Goal: Transaction & Acquisition: Download file/media

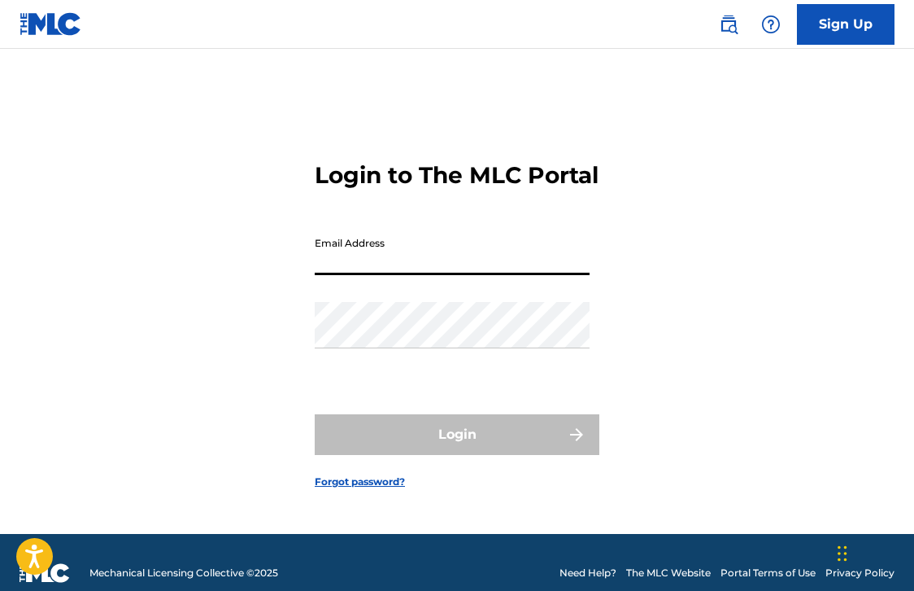
click at [513, 273] on input "Email Address" at bounding box center [452, 252] width 275 height 46
type input "[EMAIL_ADDRESS][DOMAIN_NAME]"
click at [457, 448] on button "Login" at bounding box center [457, 434] width 285 height 41
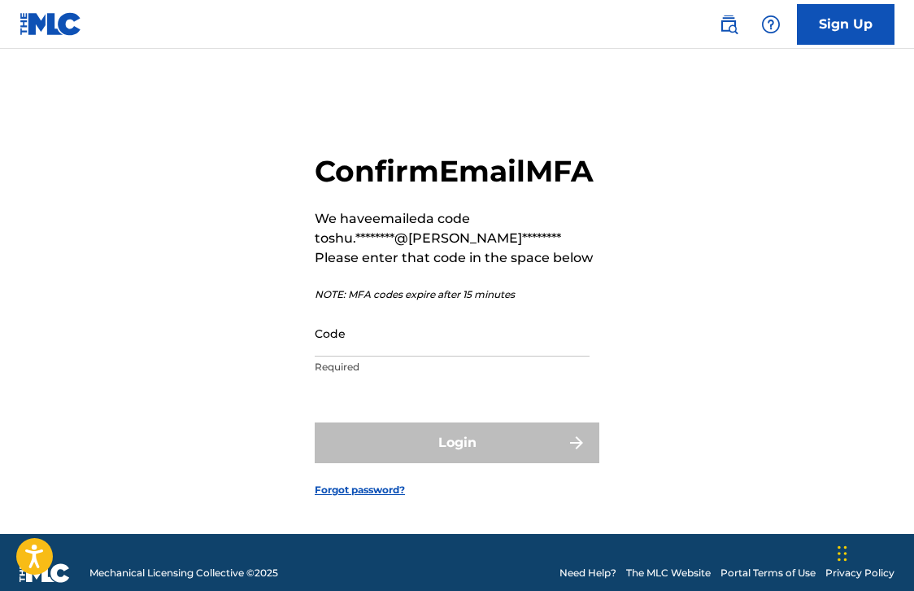
click at [374, 356] on input "Code" at bounding box center [452, 333] width 275 height 46
click at [436, 356] on input "Code" at bounding box center [452, 333] width 275 height 46
paste input "724519"
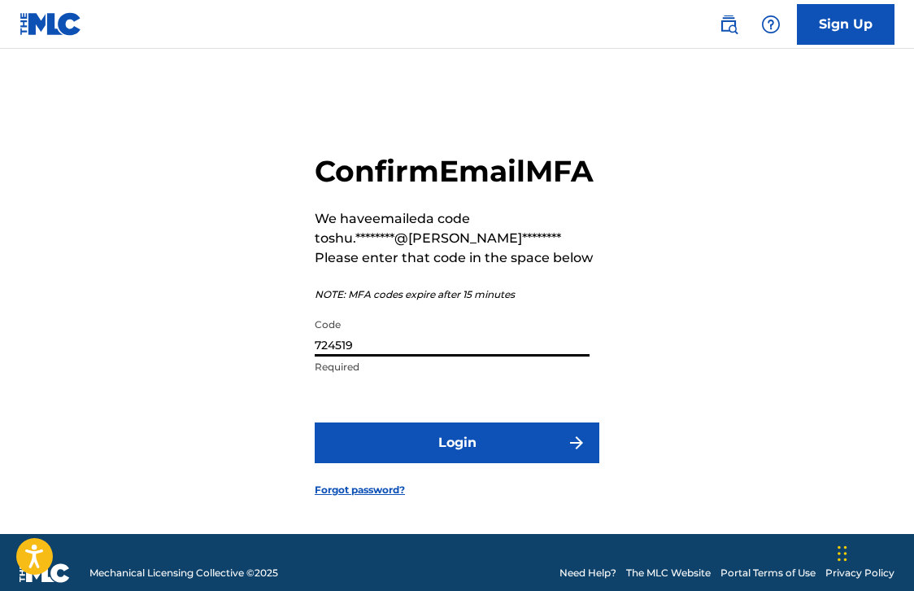
type input "724519"
click at [422, 455] on button "Login" at bounding box center [457, 442] width 285 height 41
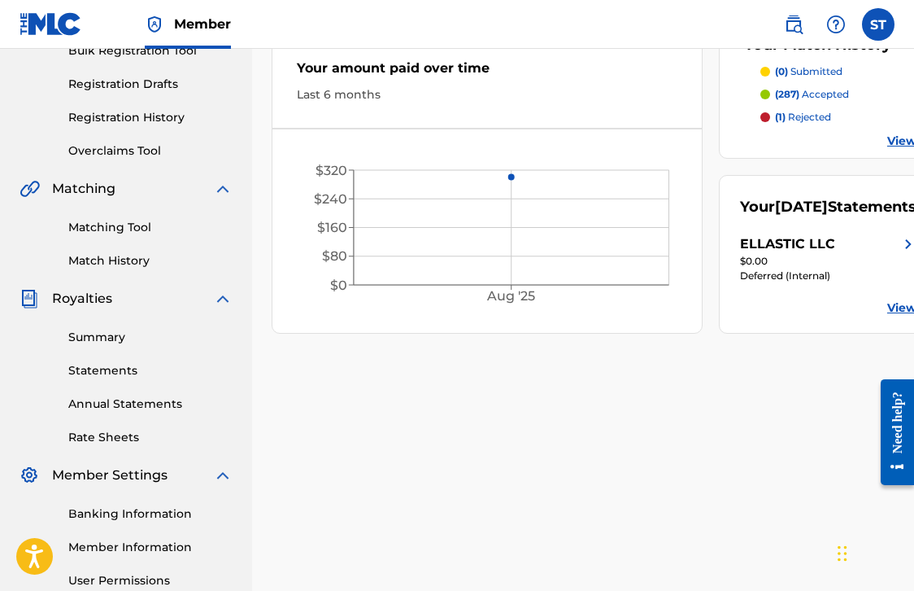
scroll to position [258, 0]
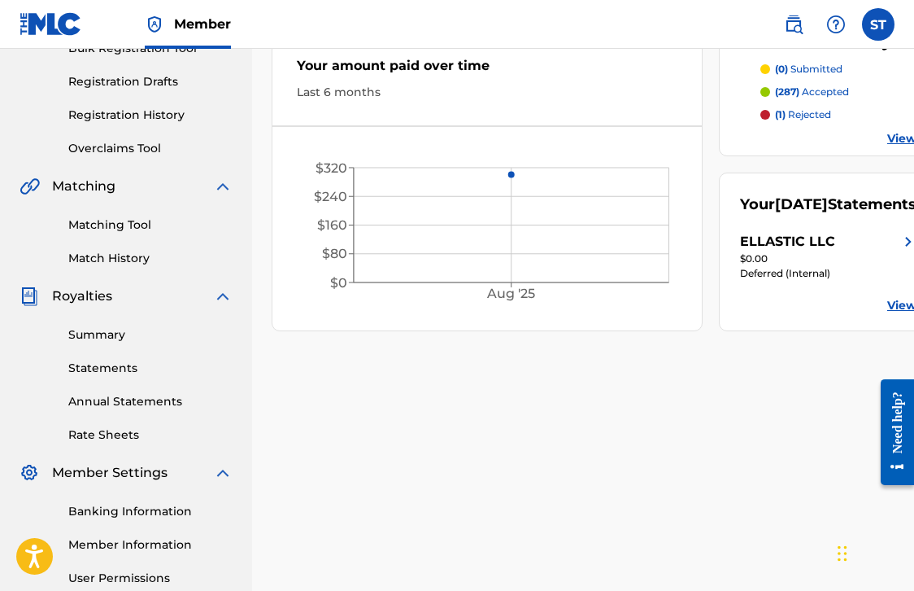
click at [108, 376] on link "Statements" at bounding box center [150, 368] width 164 height 17
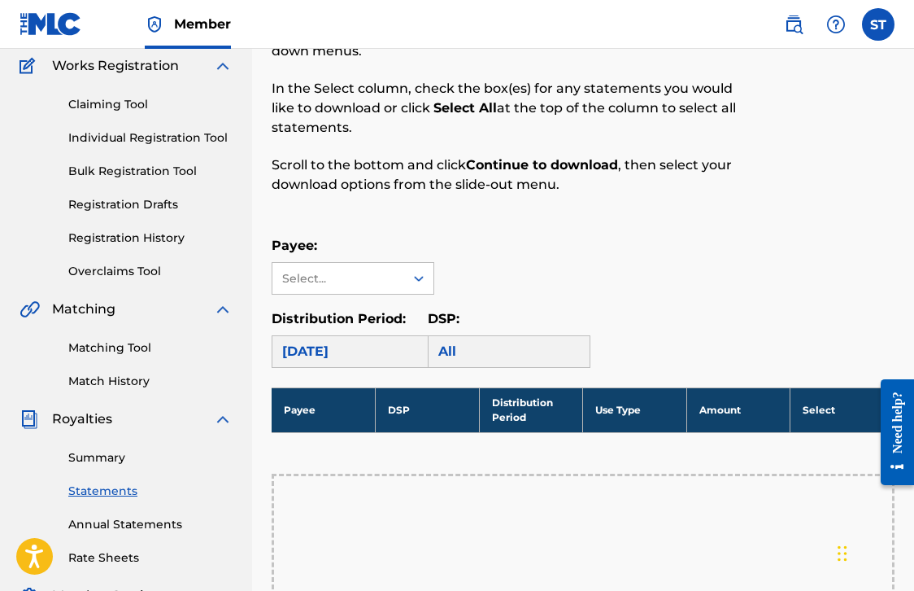
scroll to position [177, 0]
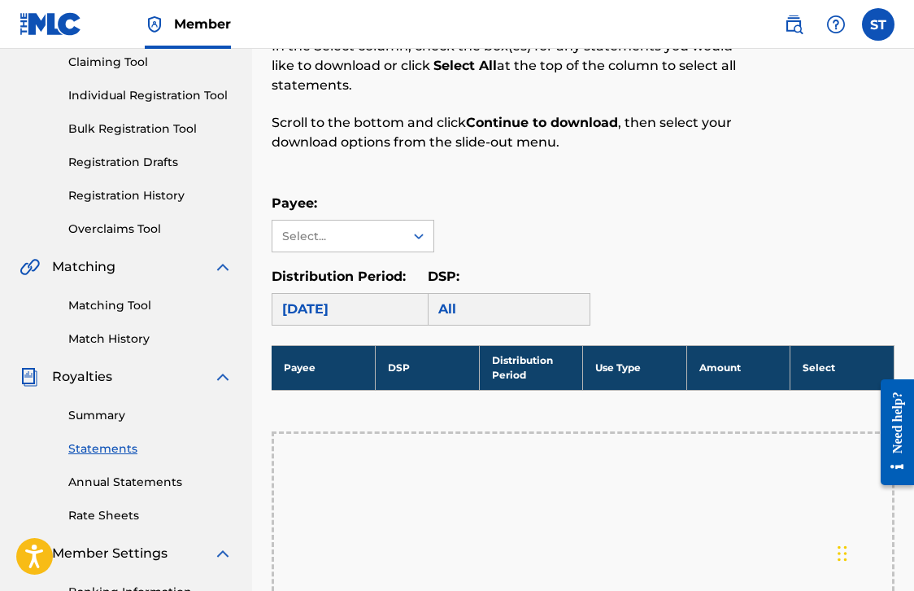
click at [115, 415] on link "Summary" at bounding box center [150, 415] width 164 height 17
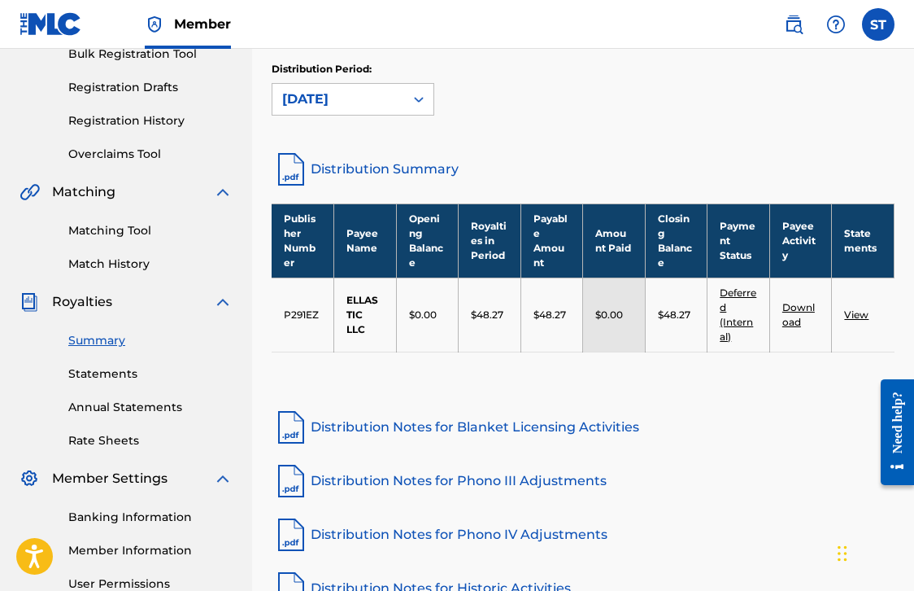
scroll to position [255, 0]
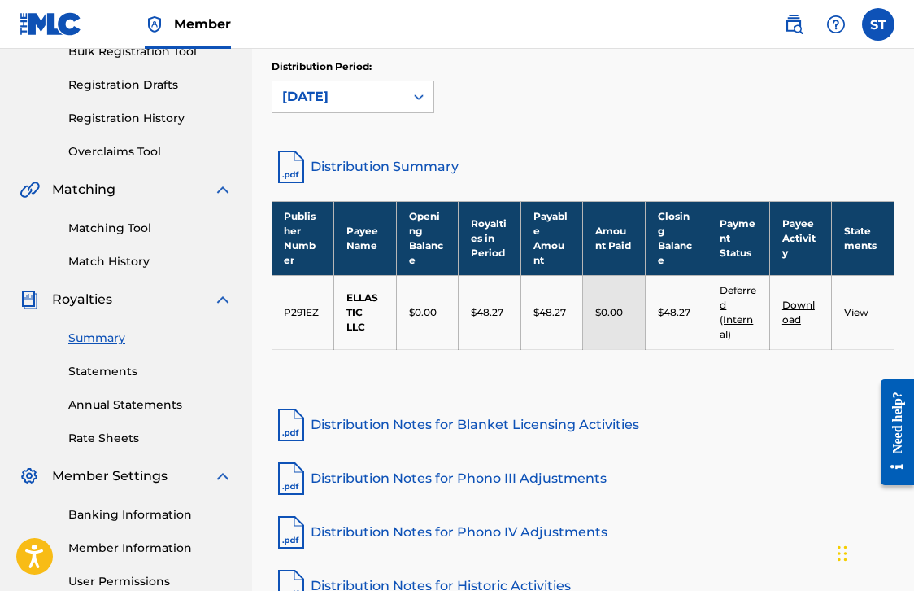
click at [107, 376] on link "Statements" at bounding box center [150, 371] width 164 height 17
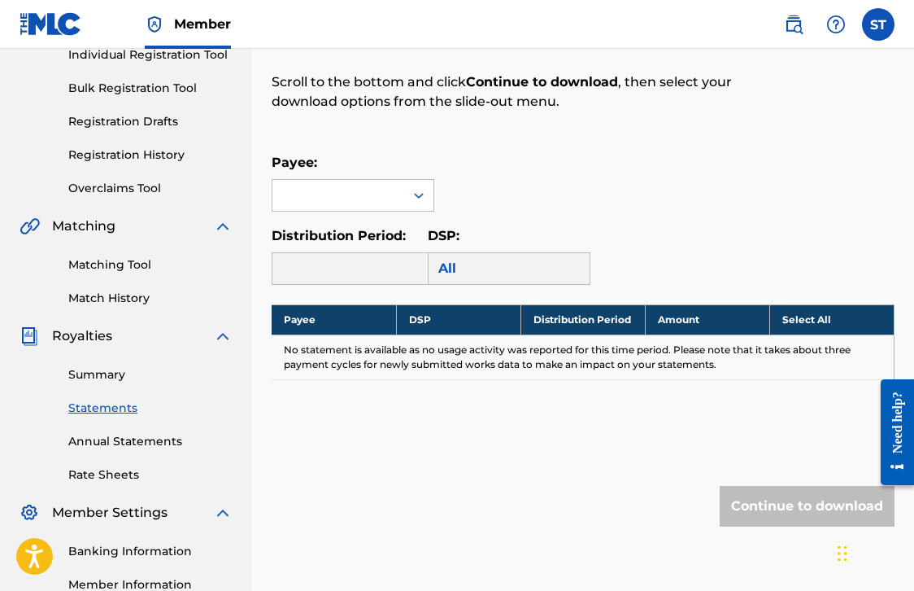
scroll to position [222, 0]
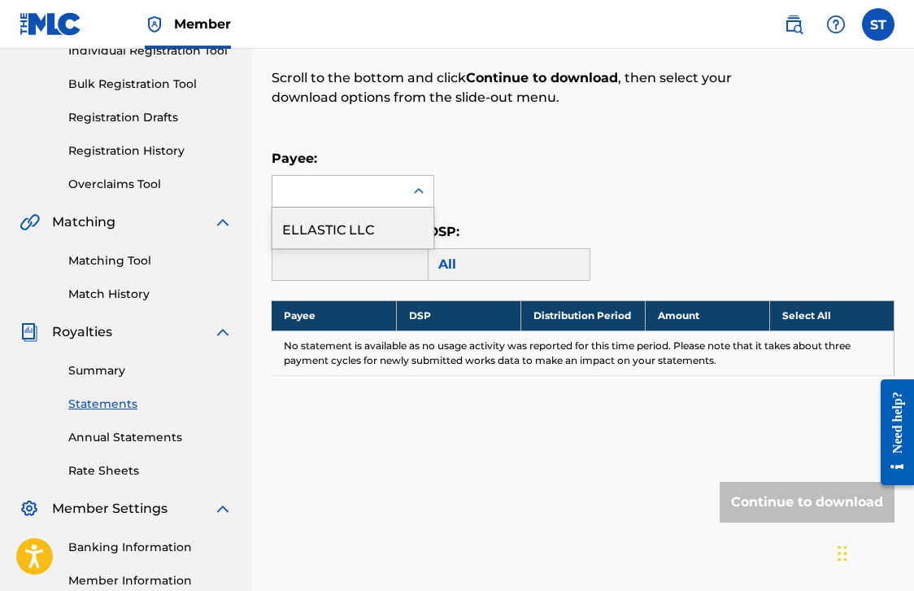
click at [418, 191] on icon at bounding box center [419, 191] width 10 height 6
click at [398, 233] on div "ELLASTIC LLC" at bounding box center [352, 227] width 161 height 41
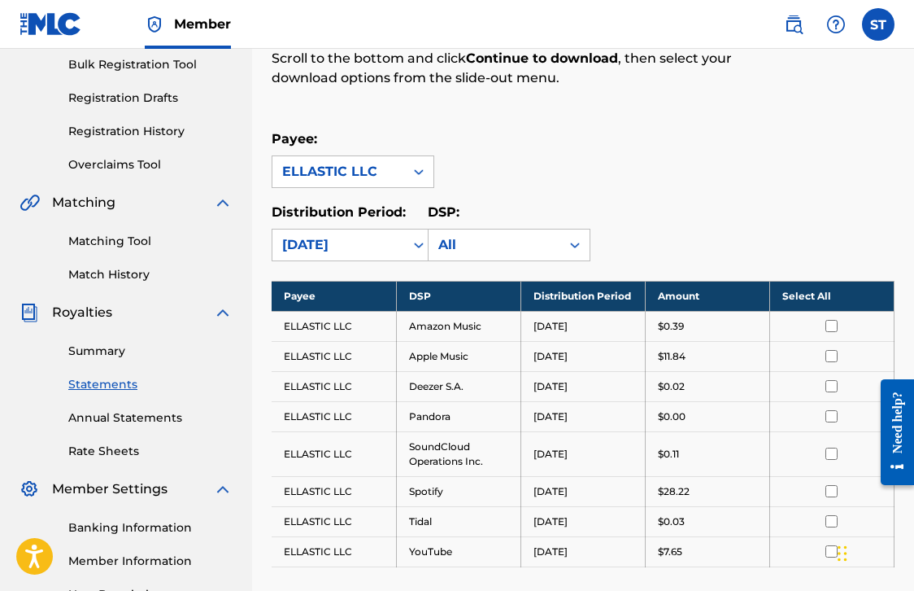
scroll to position [243, 0]
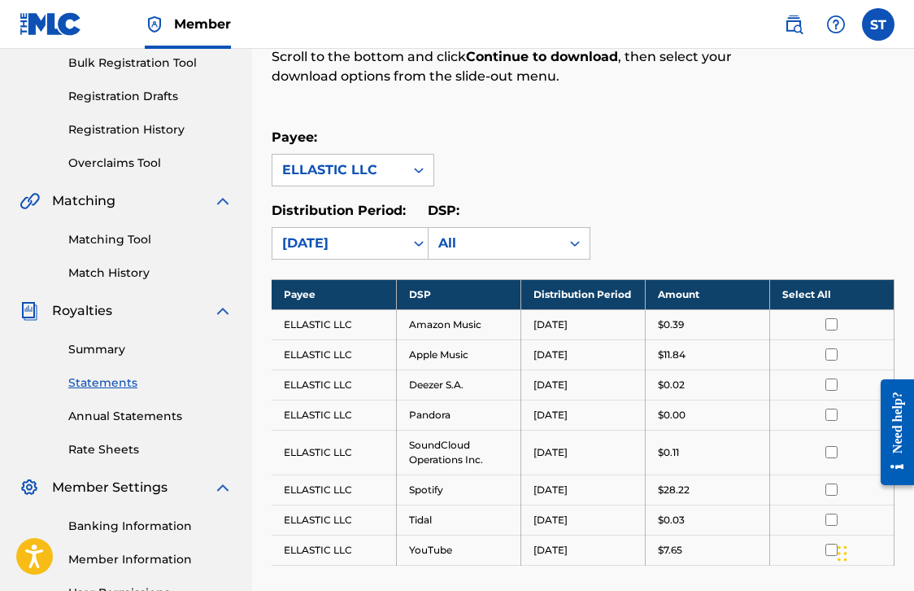
click at [822, 293] on th "Select All" at bounding box center [832, 294] width 124 height 30
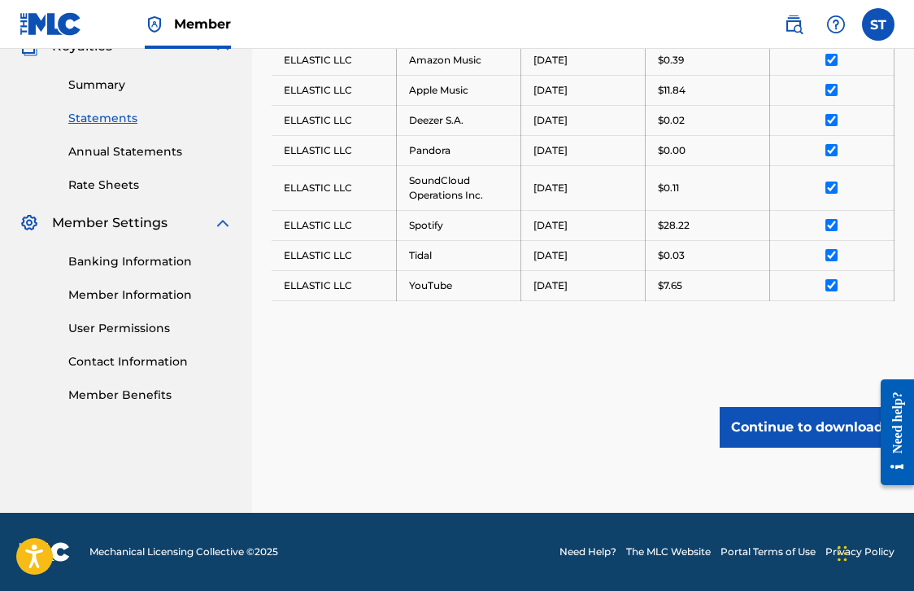
scroll to position [508, 0]
click at [741, 414] on button "Continue to download" at bounding box center [807, 427] width 175 height 41
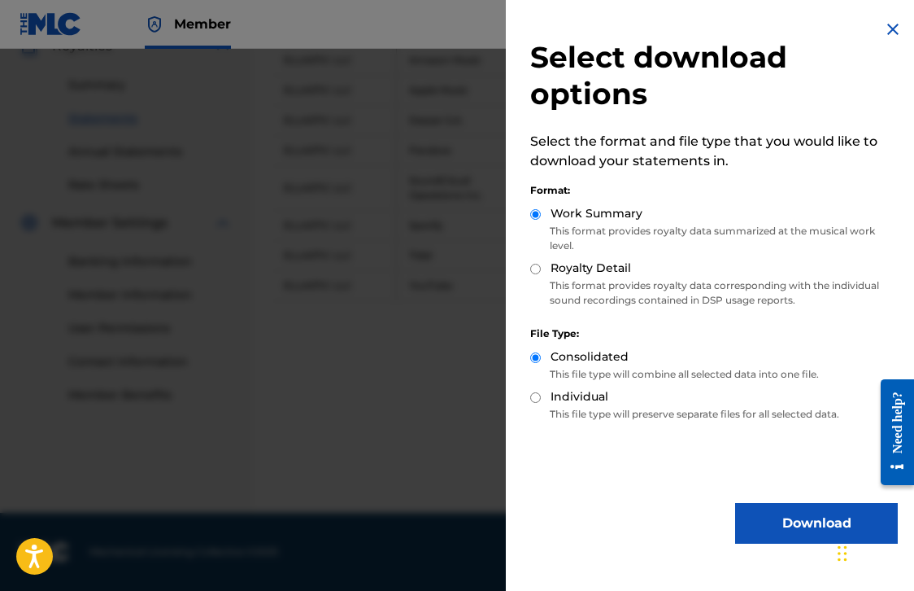
click at [765, 524] on button "Download" at bounding box center [816, 523] width 163 height 41
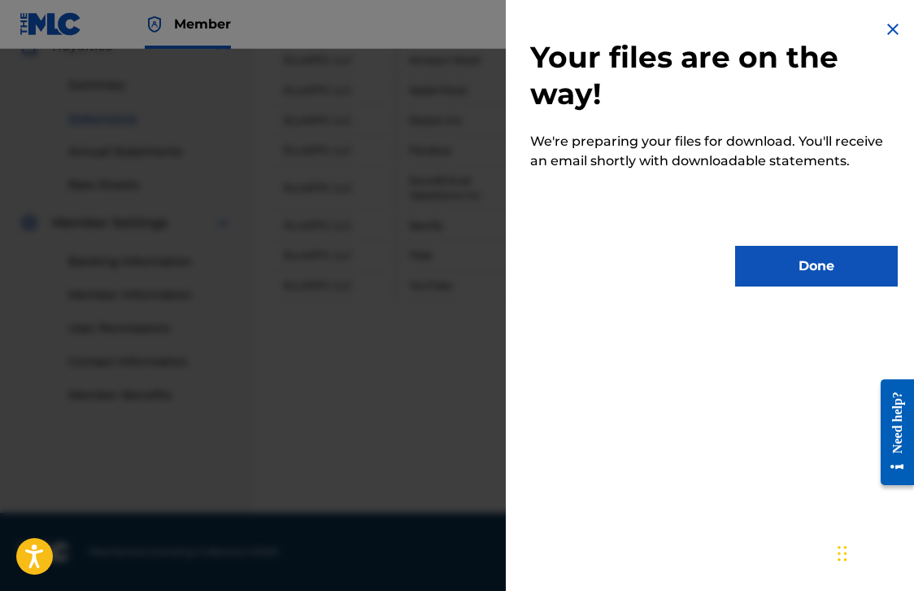
click at [791, 277] on button "Done" at bounding box center [816, 266] width 163 height 41
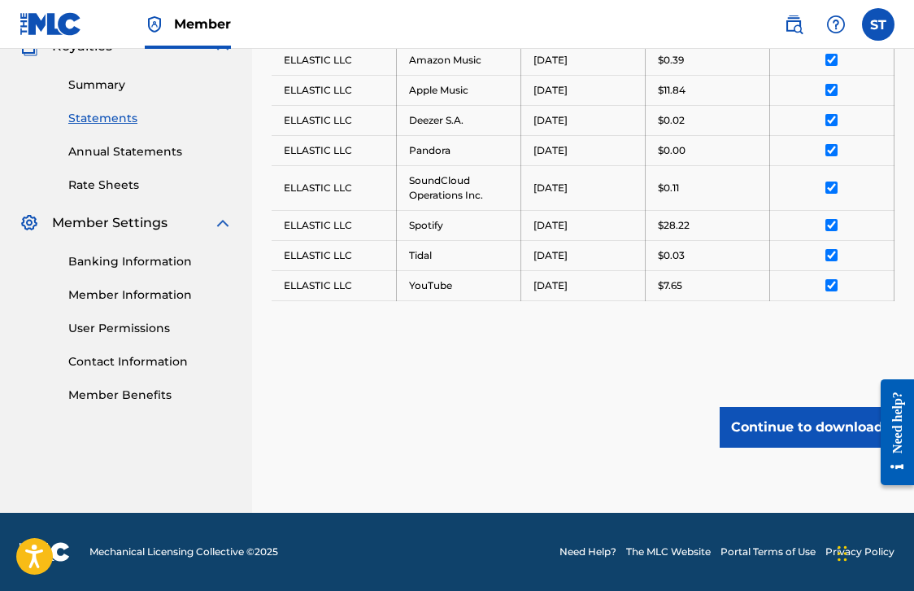
click at [775, 429] on button "Continue to download" at bounding box center [807, 427] width 175 height 41
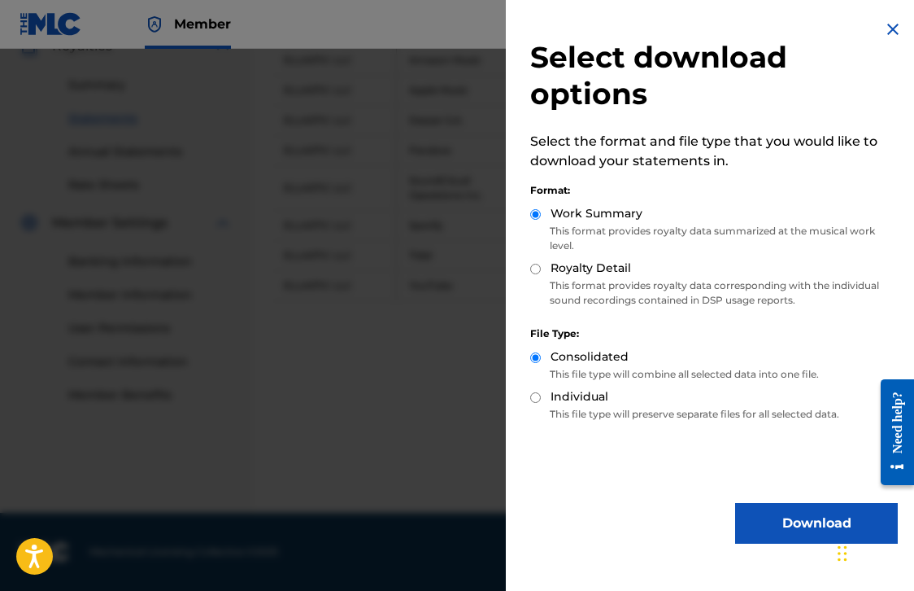
click at [536, 268] on input "Royalty Detail" at bounding box center [535, 269] width 11 height 11
radio input "true"
click at [754, 517] on button "Download" at bounding box center [816, 523] width 163 height 41
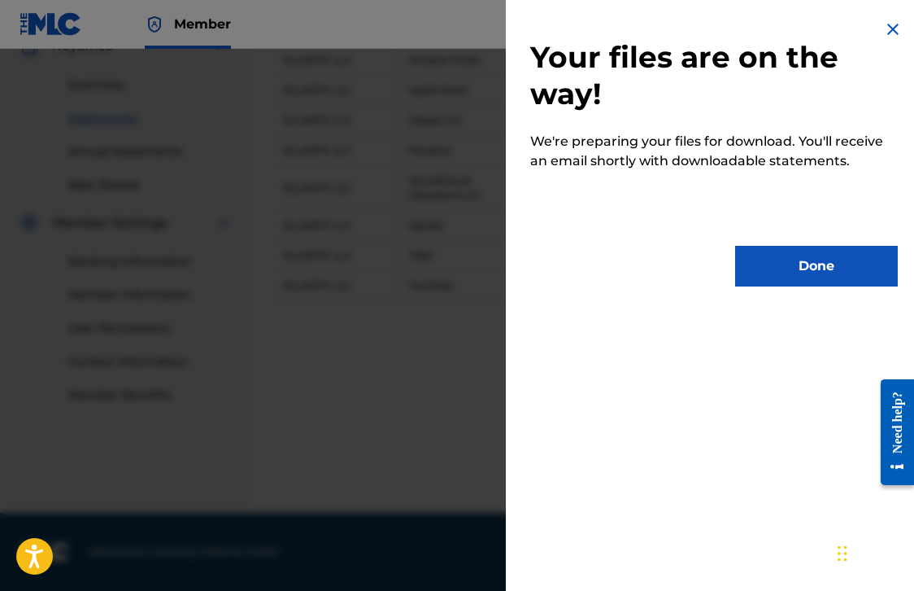
click at [773, 262] on button "Done" at bounding box center [816, 266] width 163 height 41
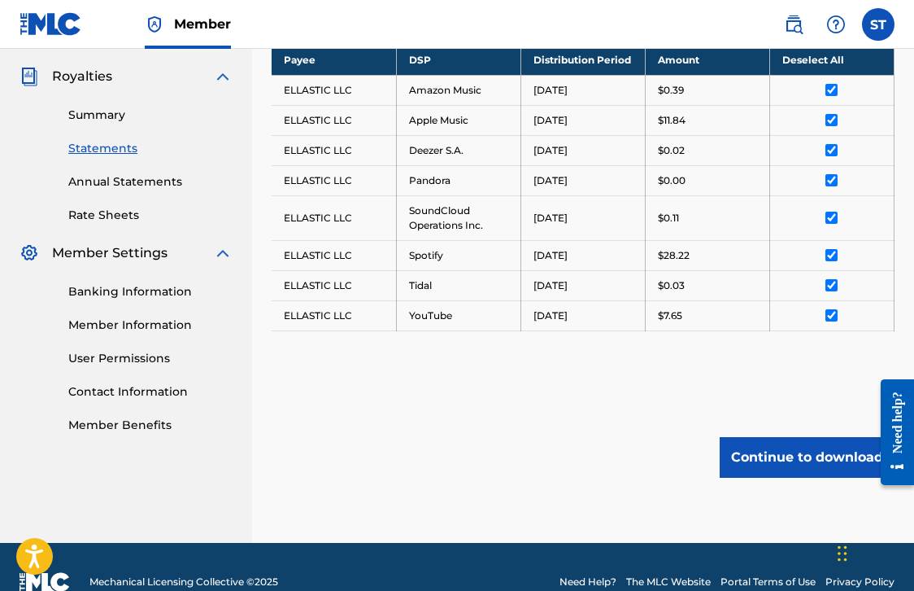
scroll to position [479, 0]
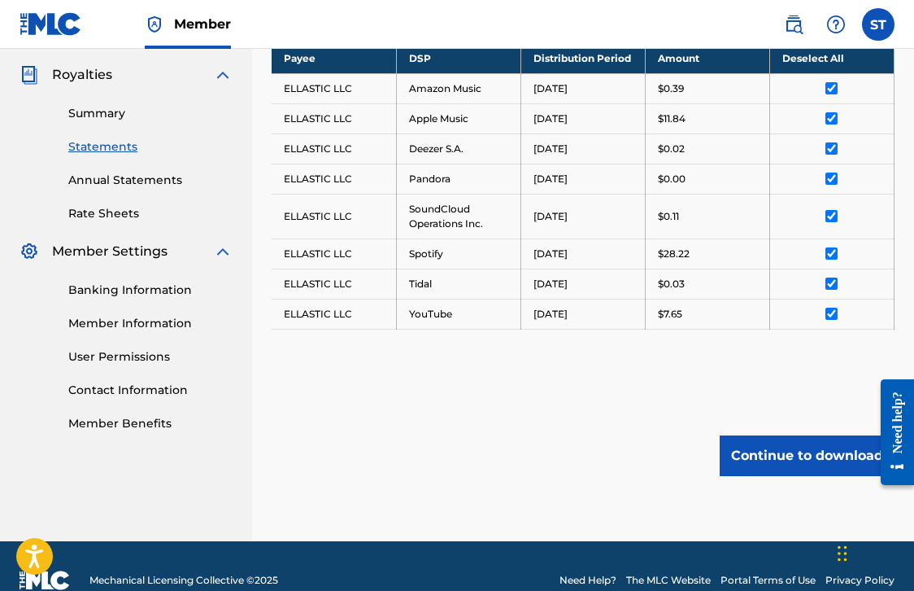
click at [737, 449] on button "Continue to download" at bounding box center [807, 455] width 175 height 41
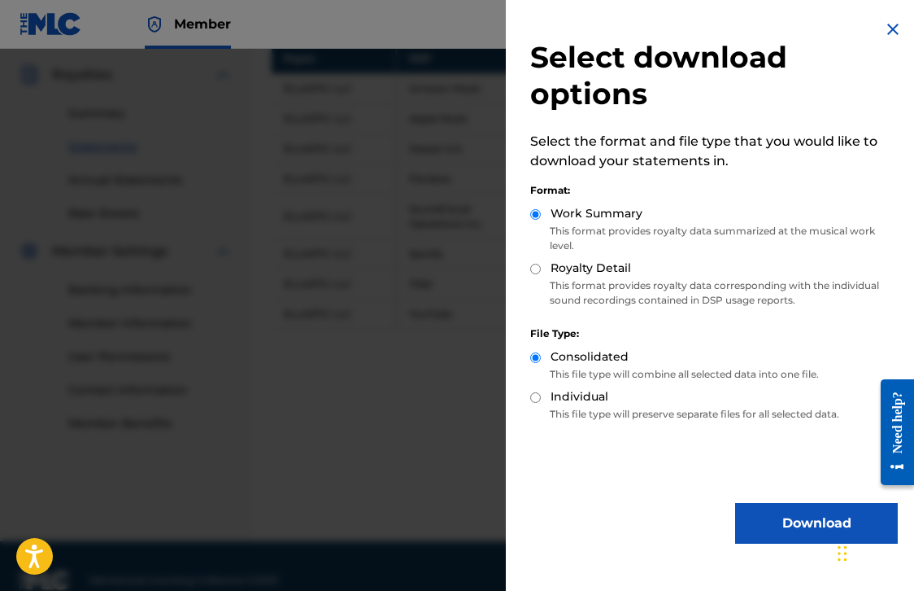
click at [752, 517] on button "Download" at bounding box center [816, 523] width 163 height 41
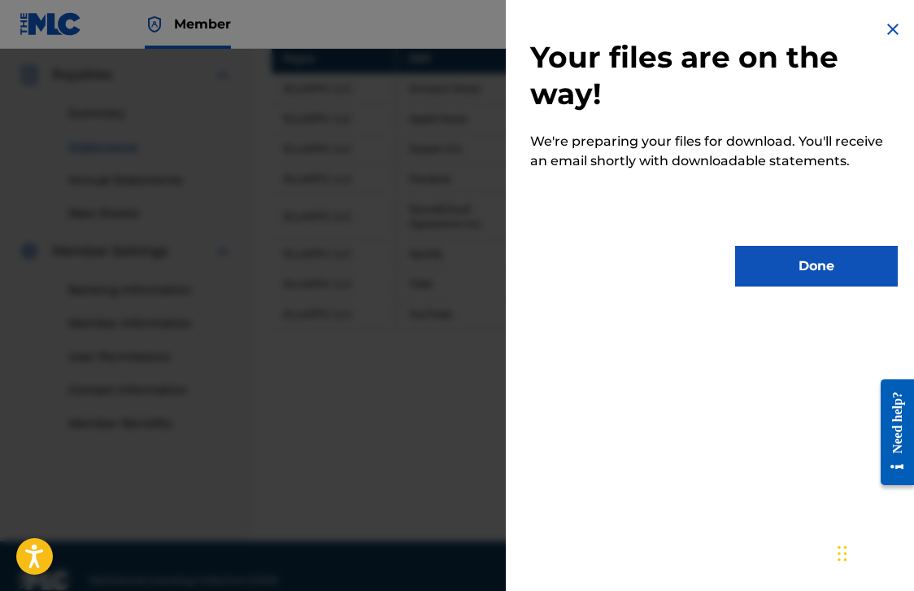
click at [765, 267] on button "Done" at bounding box center [816, 266] width 163 height 41
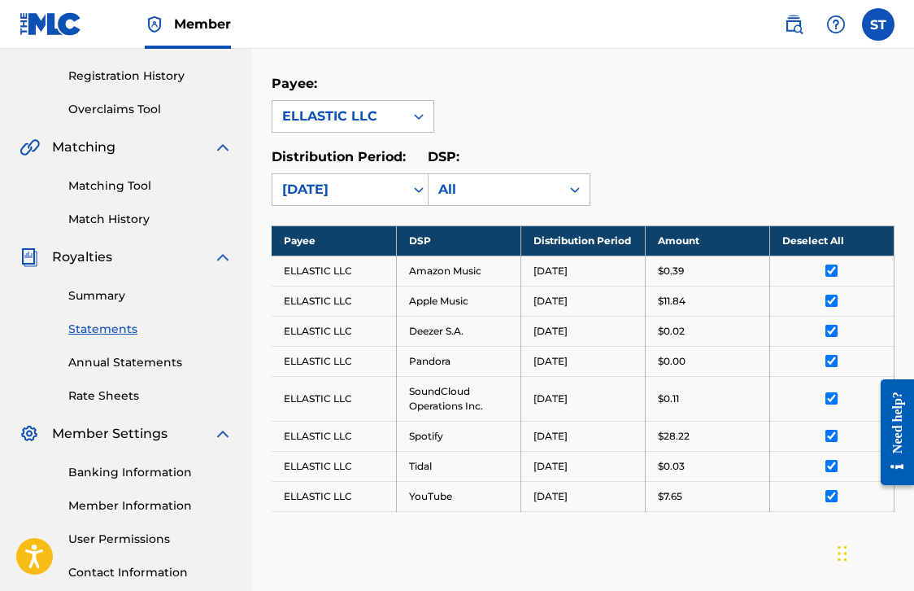
scroll to position [214, 0]
